Goal: Check status

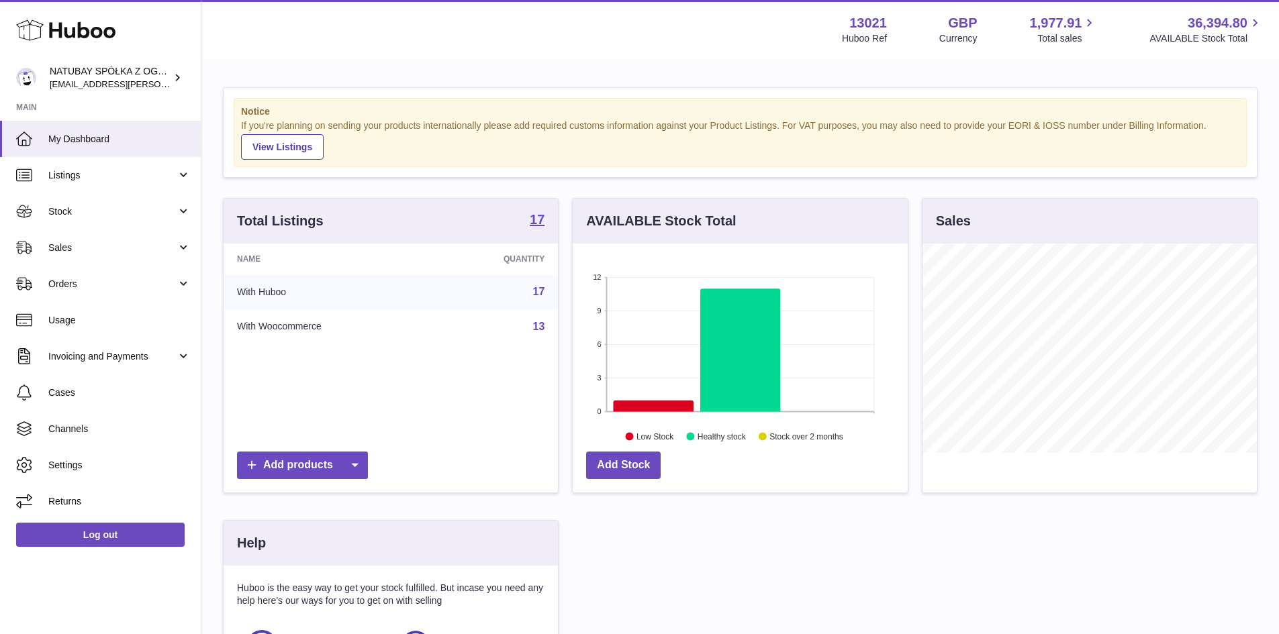
scroll to position [209, 338]
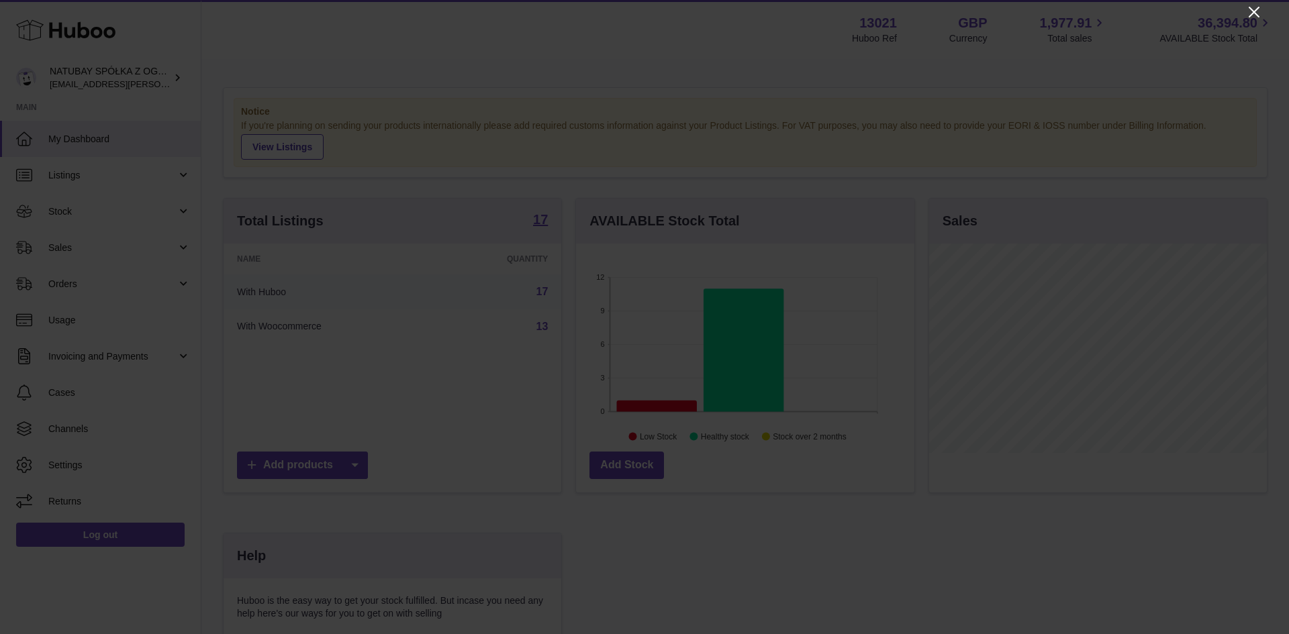
click at [1250, 13] on icon "Close" at bounding box center [1254, 12] width 16 height 16
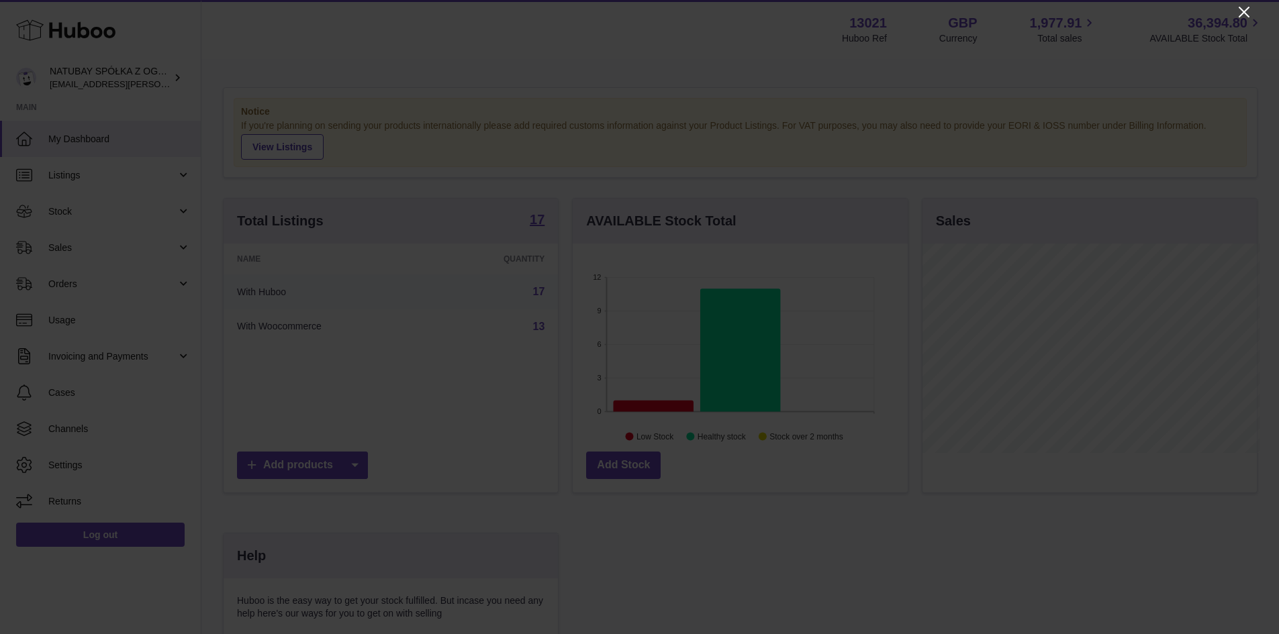
scroll to position [671121, 670996]
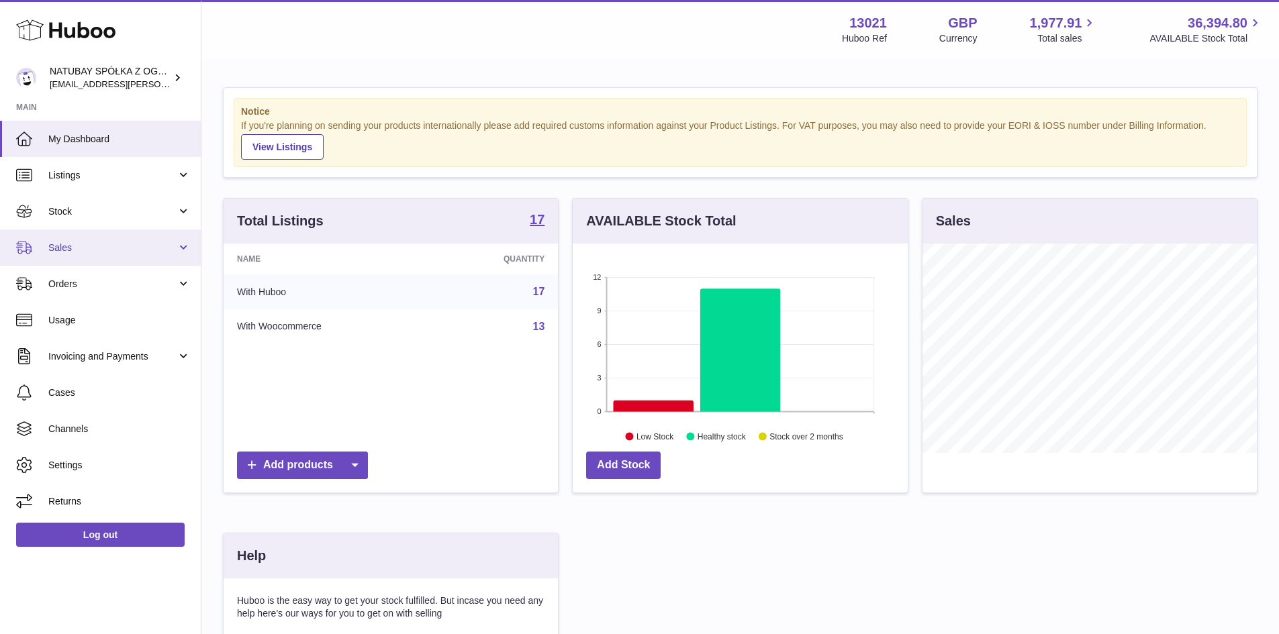
click at [82, 261] on link "Sales" at bounding box center [100, 248] width 201 height 36
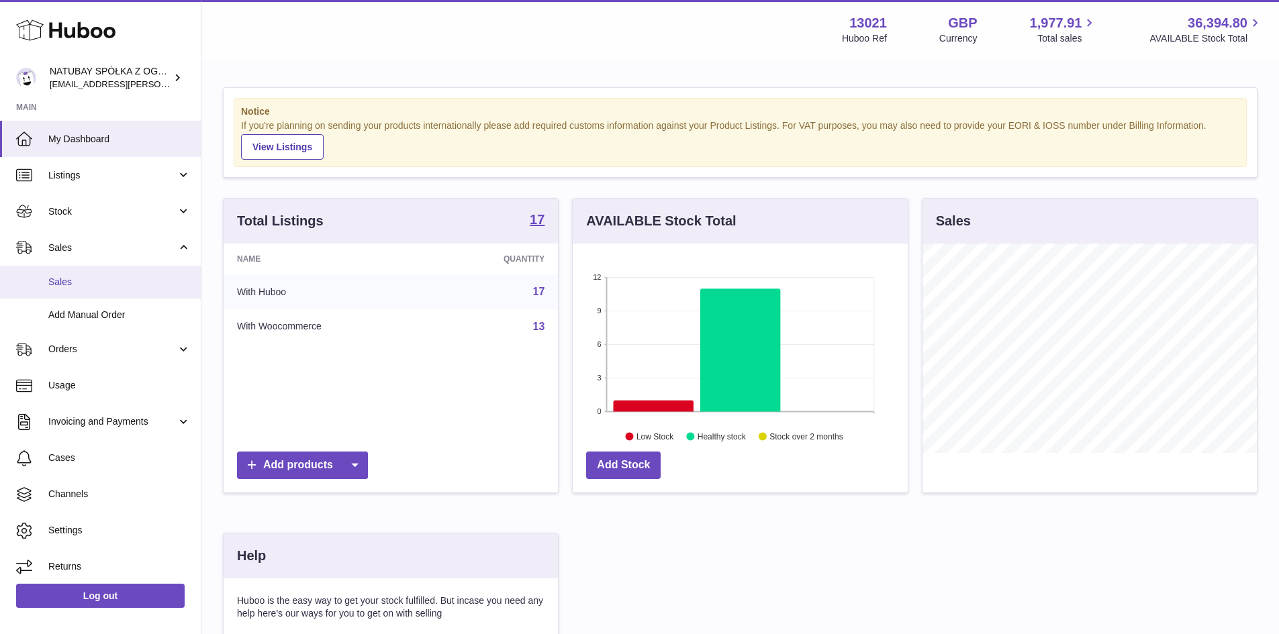
click at [94, 289] on link "Sales" at bounding box center [100, 282] width 201 height 33
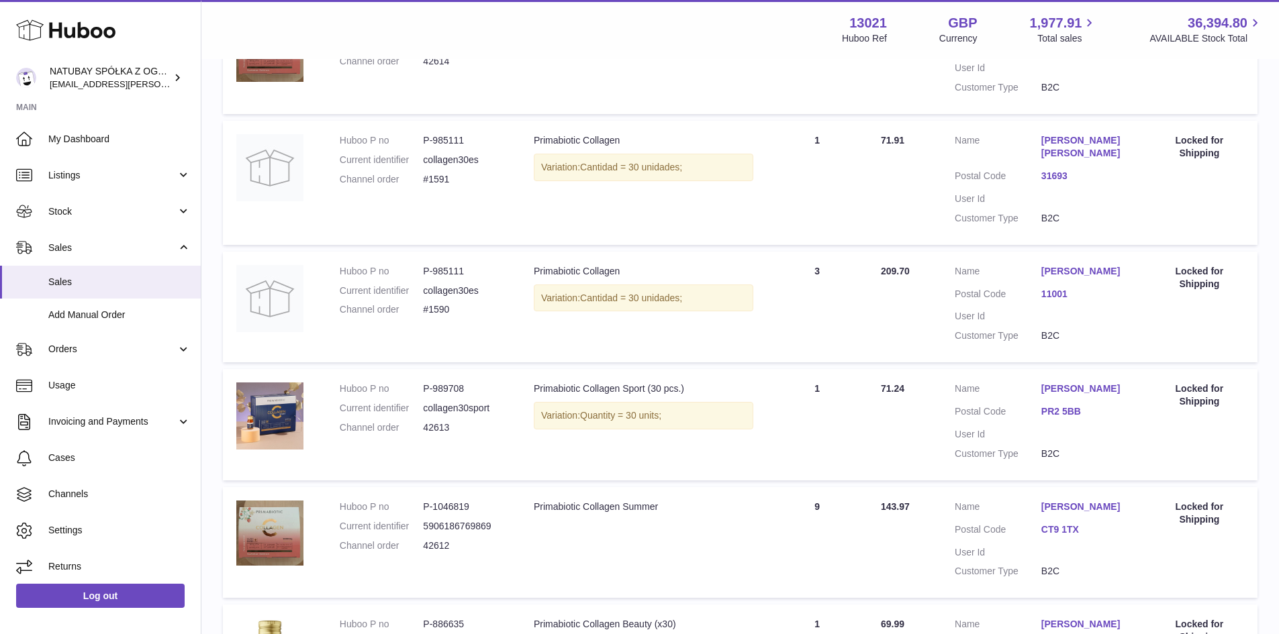
scroll to position [1059, 0]
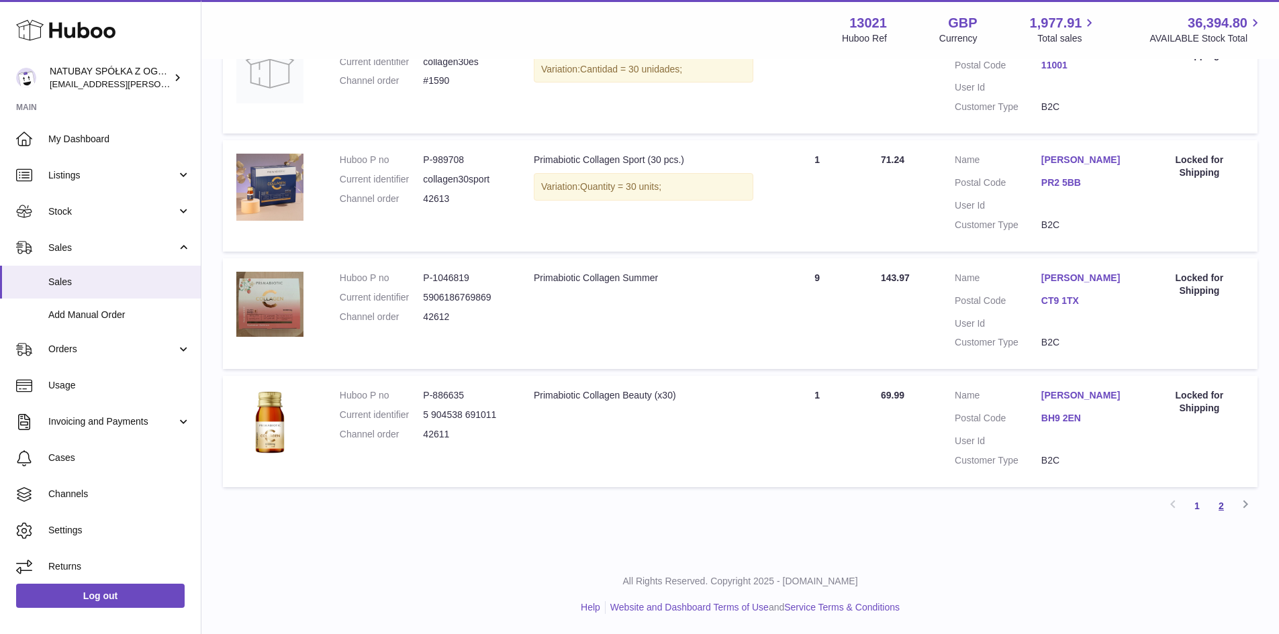
click at [1229, 507] on link "2" at bounding box center [1221, 506] width 24 height 24
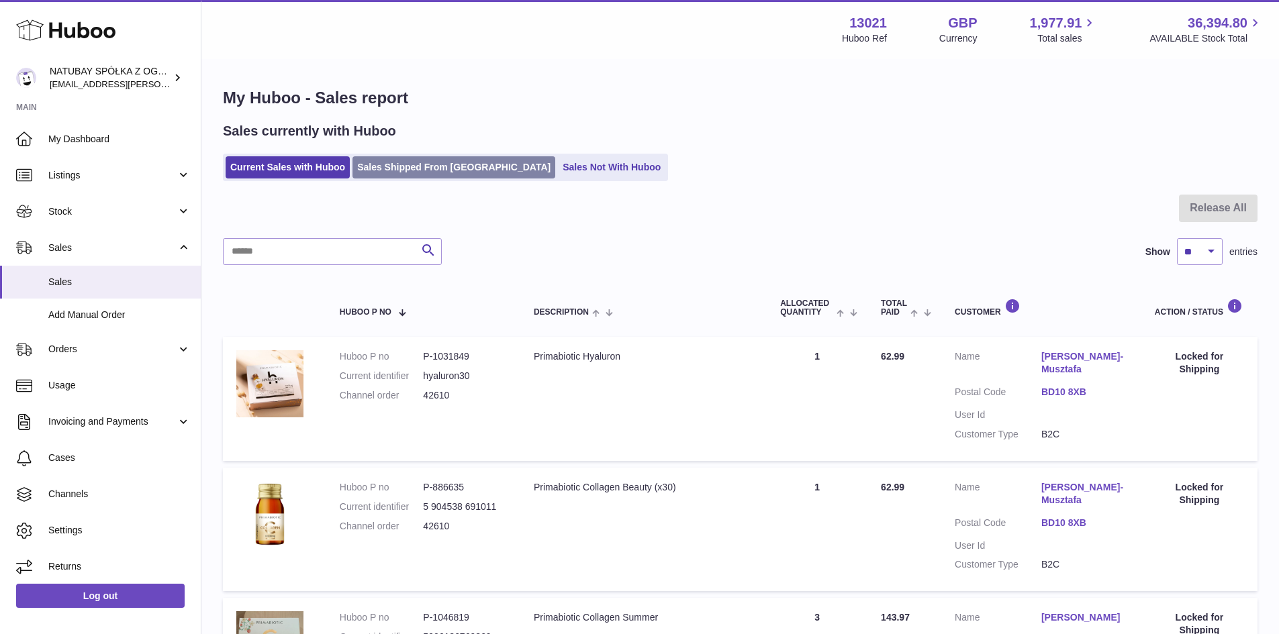
click at [418, 176] on link "Sales Shipped From Huboo" at bounding box center [453, 167] width 203 height 22
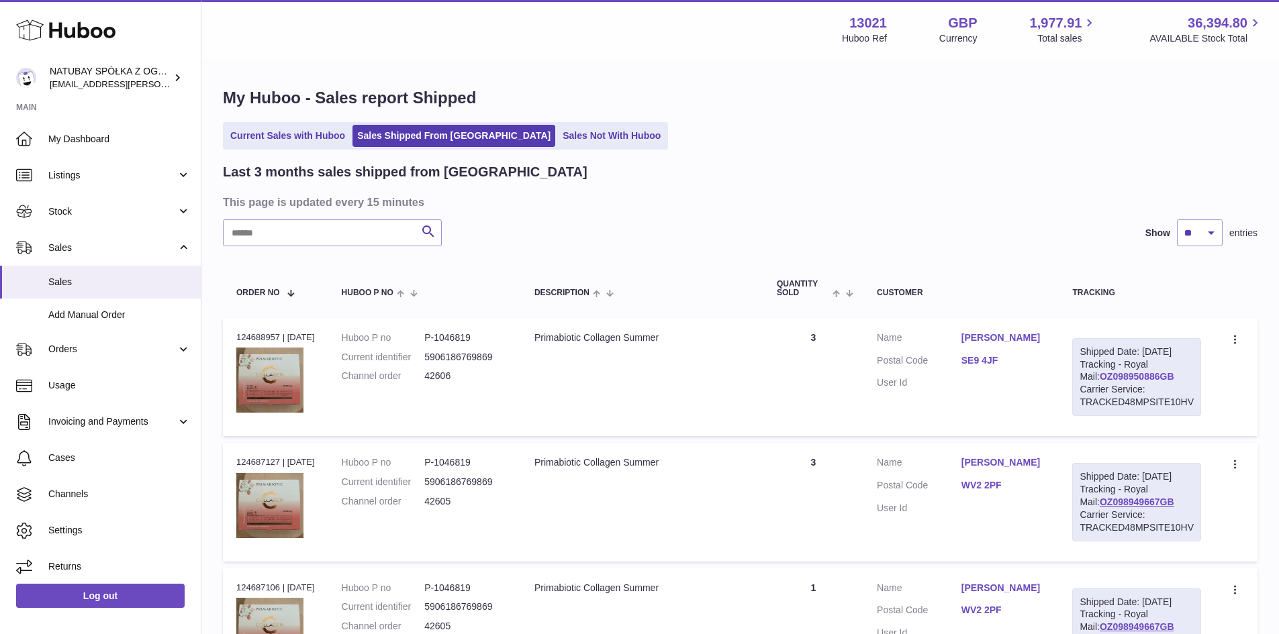
click at [1123, 382] on link "OZ098950886GB" at bounding box center [1137, 376] width 75 height 11
click at [85, 452] on span "Cases" at bounding box center [119, 458] width 142 height 13
